Goal: Find specific page/section: Find specific page/section

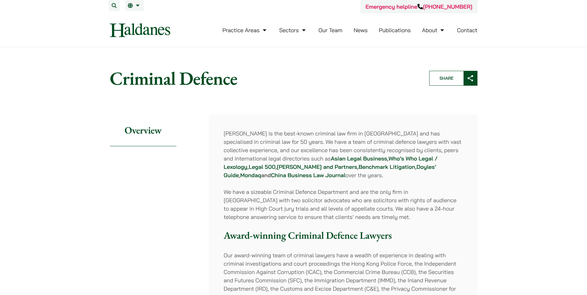
click at [330, 30] on link "Our Team" at bounding box center [331, 30] width 24 height 7
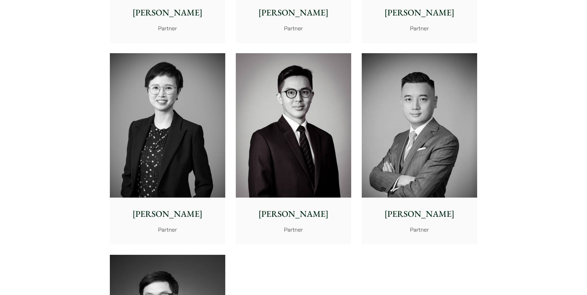
scroll to position [1146, 0]
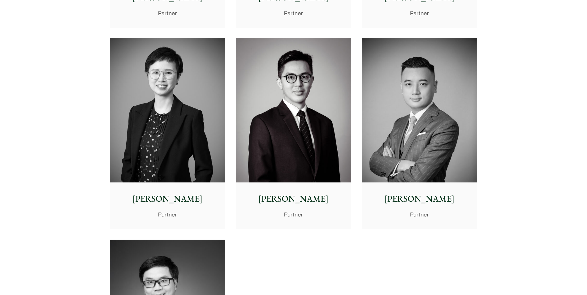
click at [296, 195] on p "[PERSON_NAME]" at bounding box center [294, 199] width 106 height 13
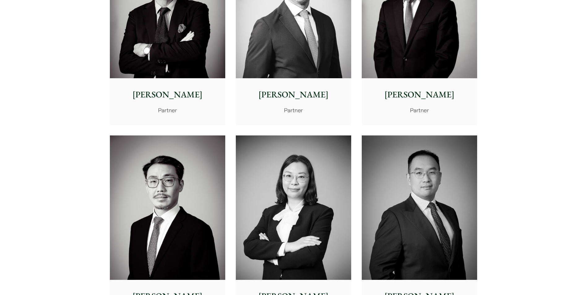
scroll to position [836, 0]
